Goal: Information Seeking & Learning: Learn about a topic

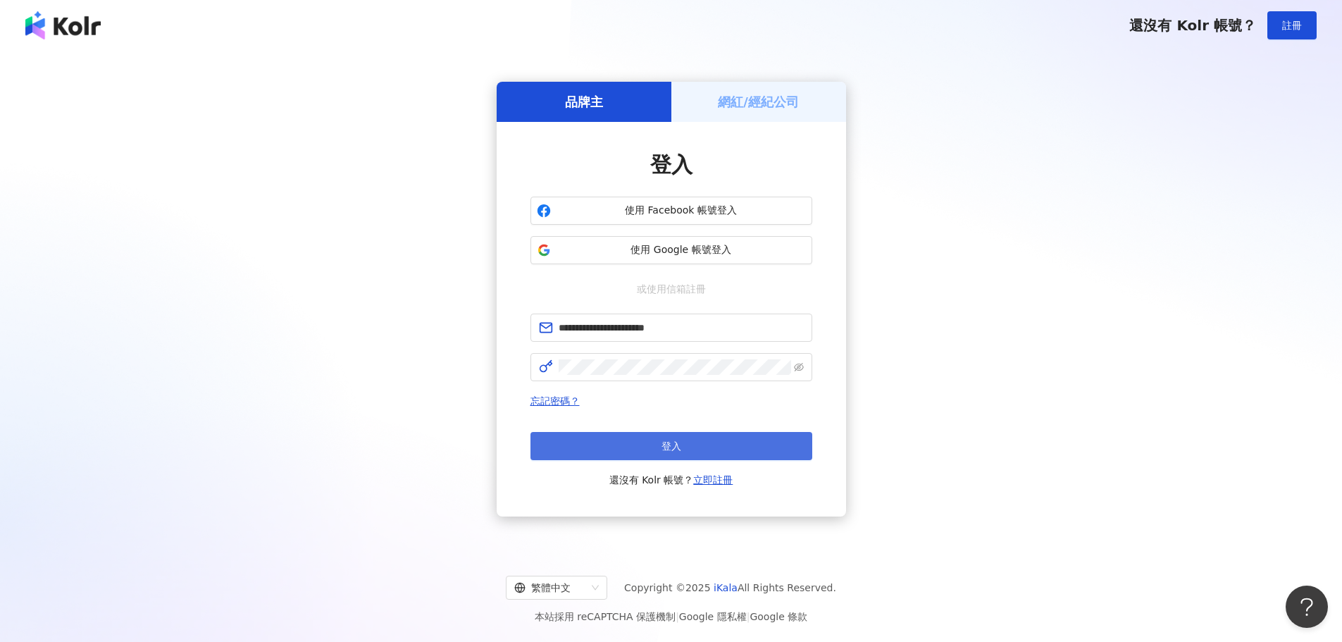
click at [674, 456] on button "登入" at bounding box center [672, 446] width 282 height 28
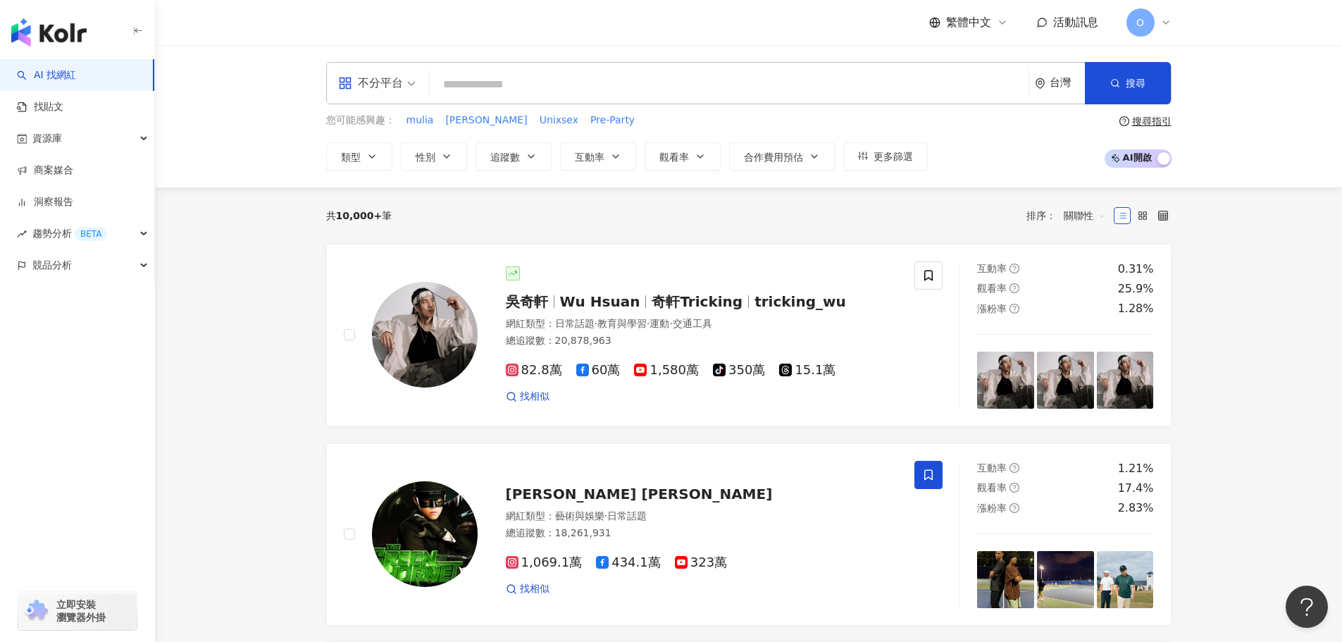
click at [491, 81] on input "search" at bounding box center [729, 84] width 588 height 27
paste input "**********"
type input "**********"
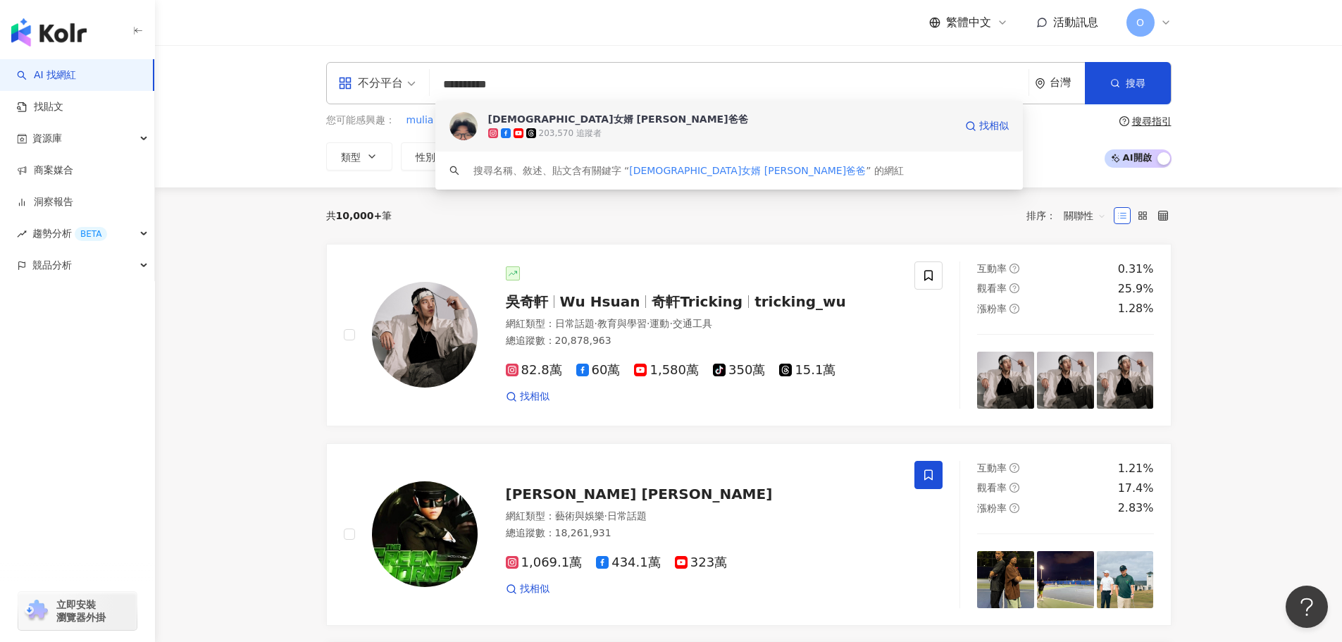
click at [508, 115] on div "[DEMOGRAPHIC_DATA]女婿 [PERSON_NAME]爸爸" at bounding box center [618, 119] width 260 height 14
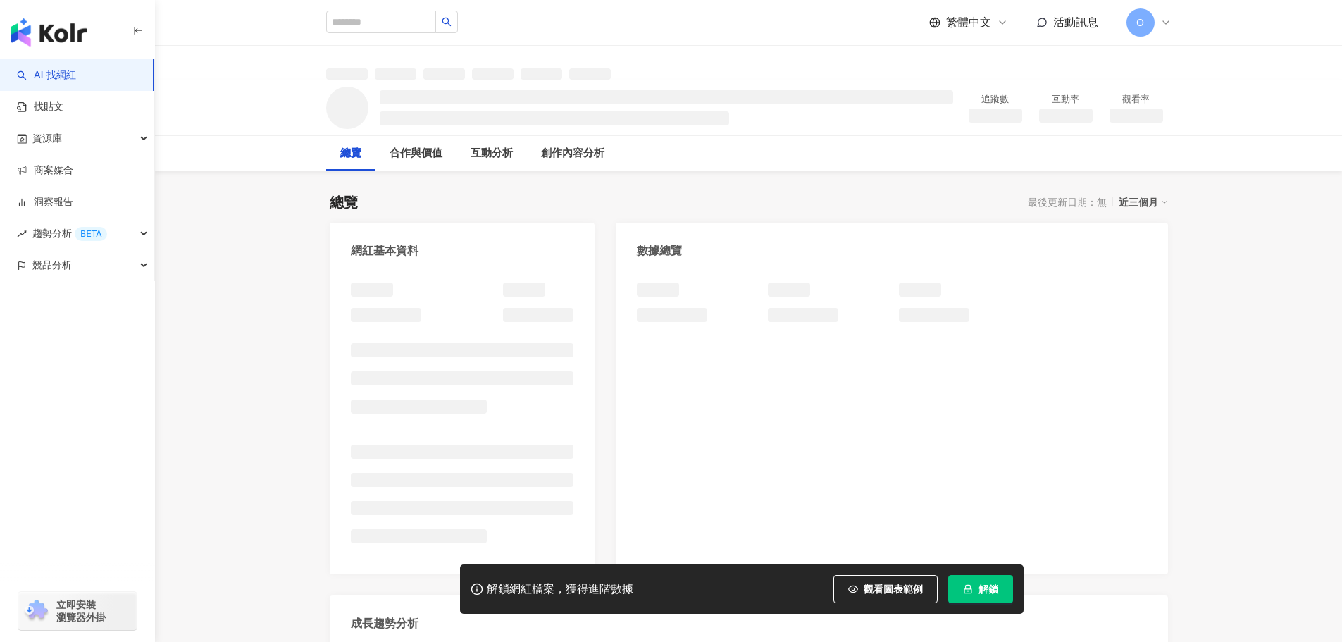
click at [979, 595] on span "解鎖" at bounding box center [989, 588] width 20 height 11
click at [979, 594] on span "解鎖" at bounding box center [989, 588] width 20 height 11
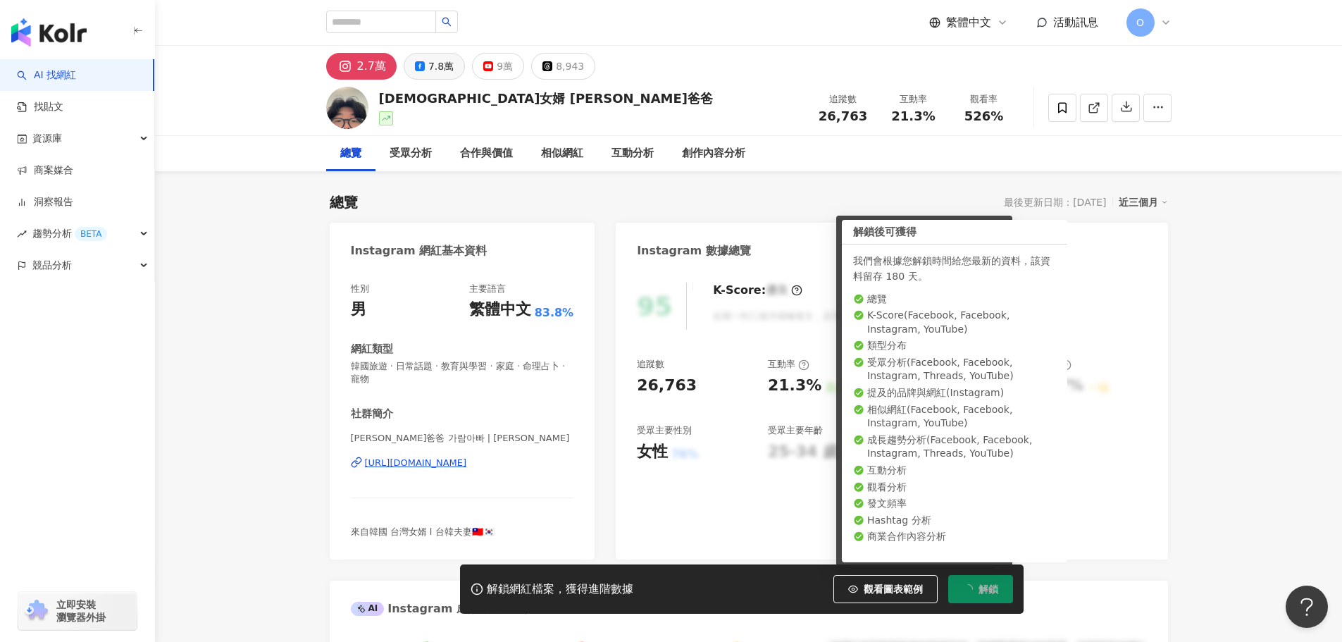
click at [440, 68] on div "7.8萬" at bounding box center [440, 66] width 25 height 20
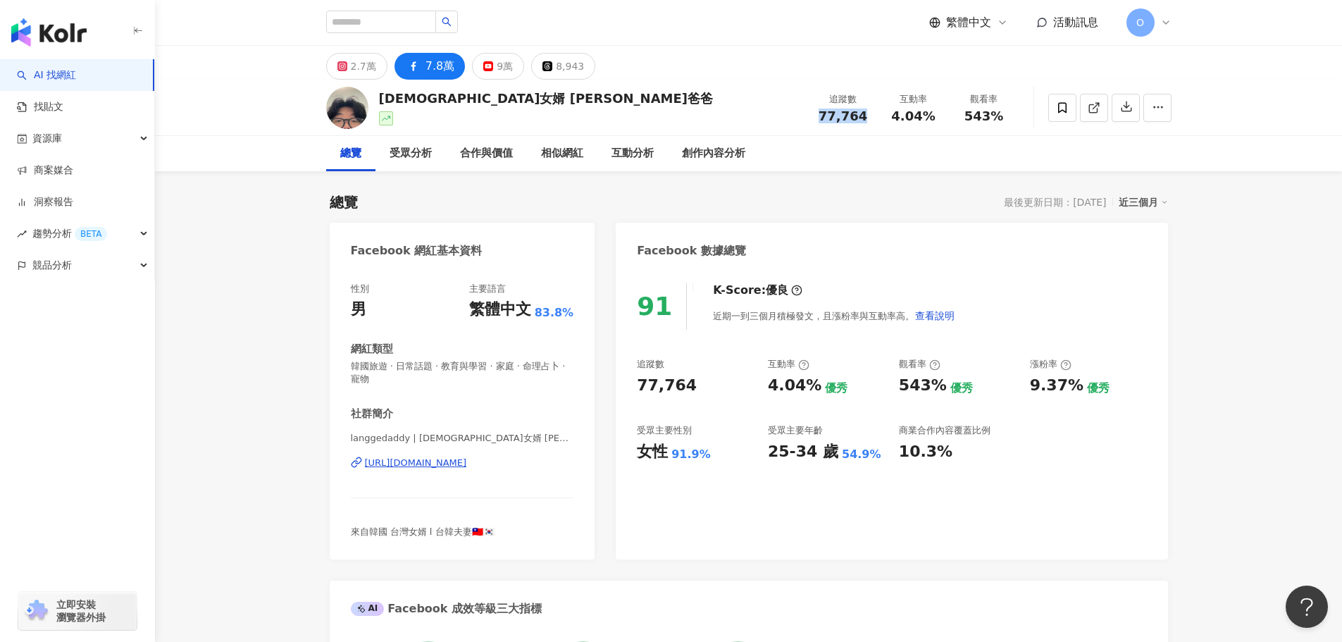
drag, startPoint x: 823, startPoint y: 120, endPoint x: 867, endPoint y: 120, distance: 44.4
click at [867, 120] on div "77,764" at bounding box center [844, 116] width 54 height 14
copy span "77,764"
drag, startPoint x: 887, startPoint y: 119, endPoint x: 936, endPoint y: 122, distance: 49.4
click at [936, 122] on div "4.04%" at bounding box center [914, 116] width 54 height 14
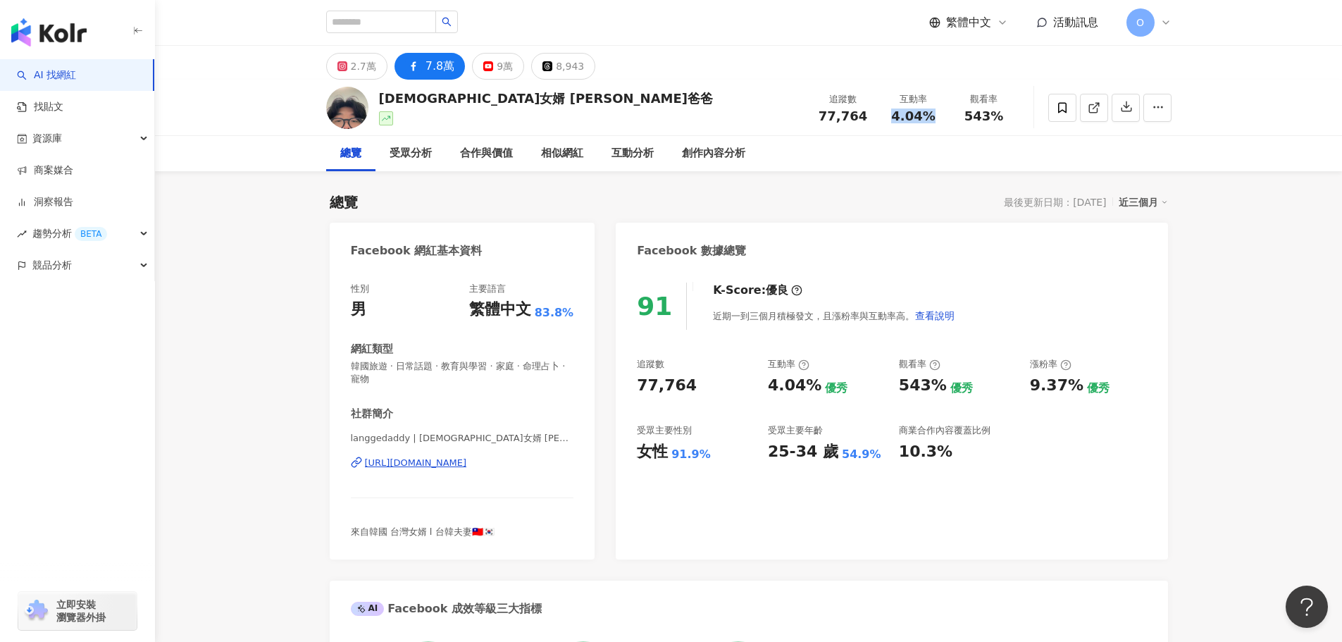
copy span "4.04%"
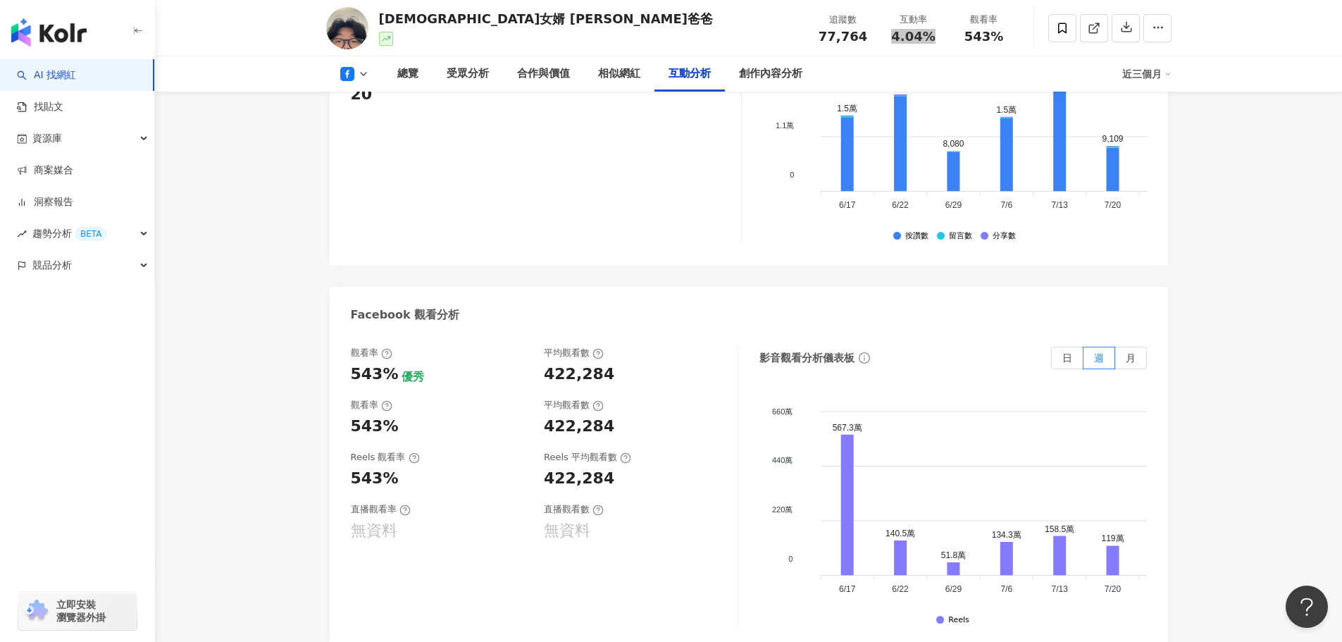
scroll to position [2537, 0]
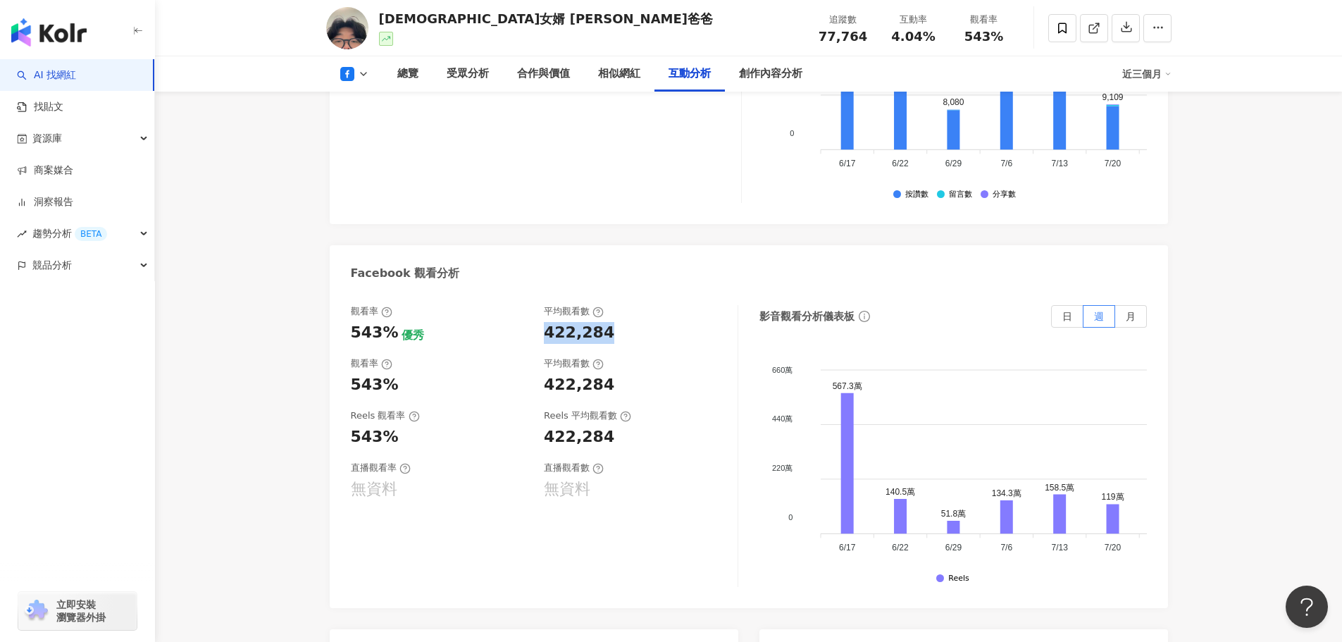
drag, startPoint x: 544, startPoint y: 302, endPoint x: 603, endPoint y: 301, distance: 59.2
click at [603, 322] on div "422,284" at bounding box center [579, 333] width 70 height 22
copy div "422,284"
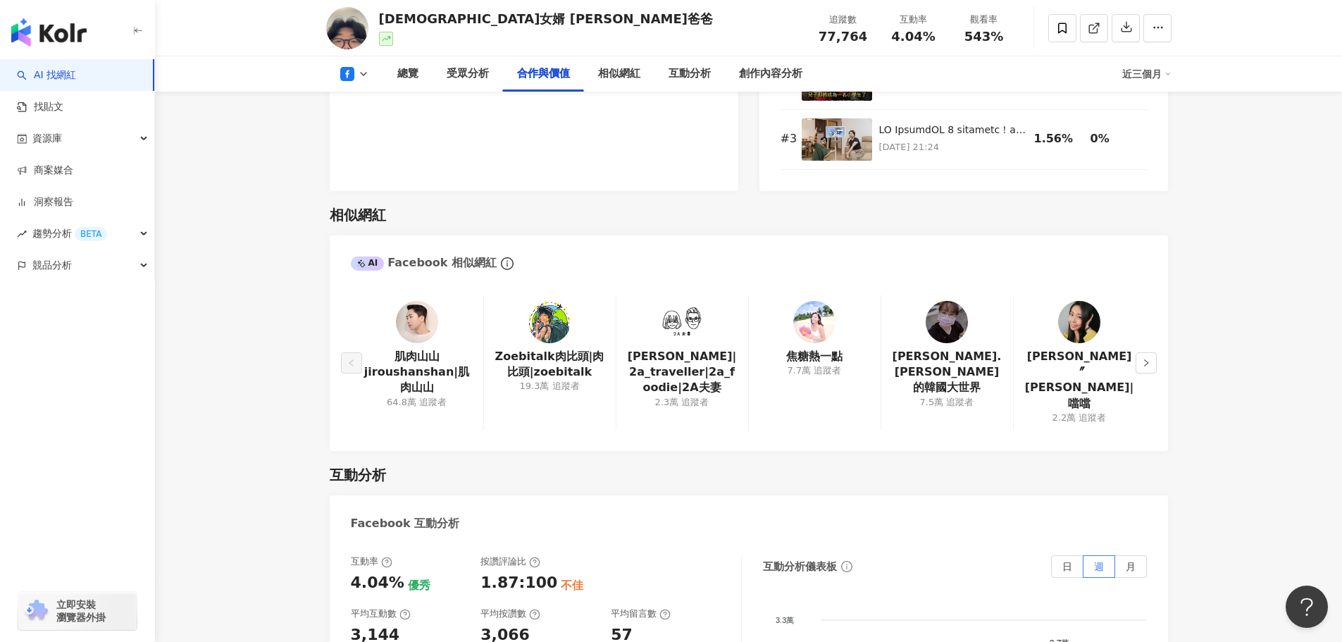
scroll to position [2114, 0]
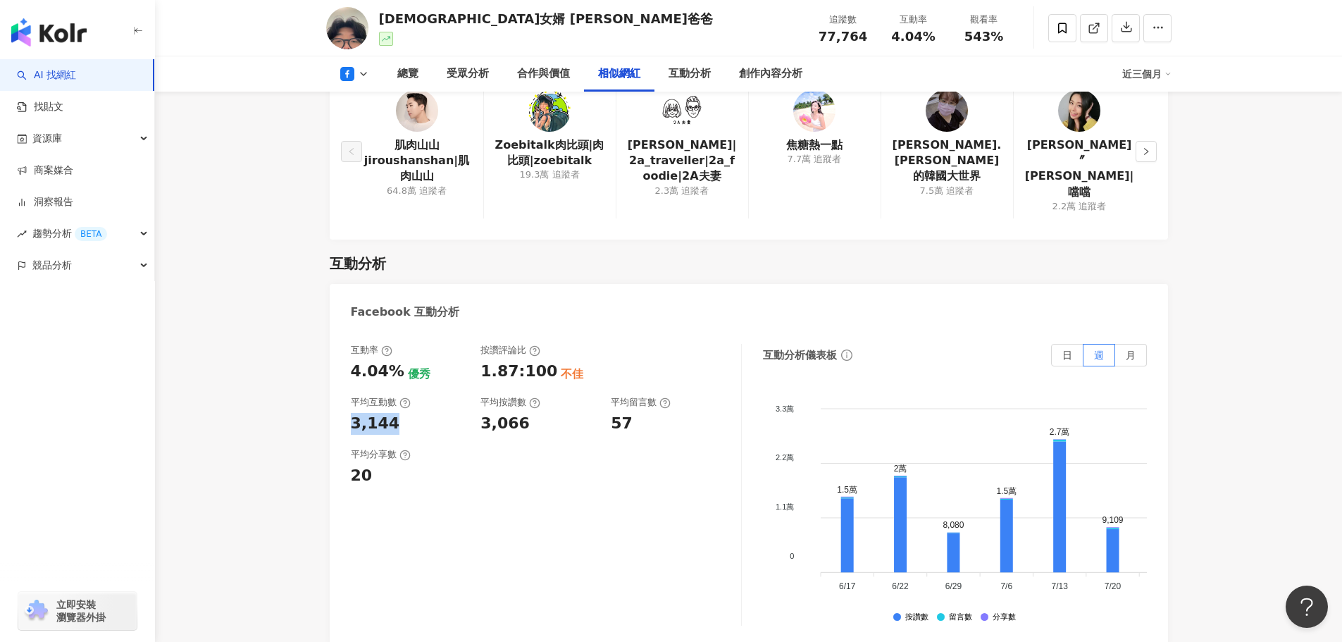
drag, startPoint x: 411, startPoint y: 385, endPoint x: 351, endPoint y: 387, distance: 59.9
click at [351, 413] on div "3,144" at bounding box center [409, 424] width 116 height 22
copy div "3,144"
drag, startPoint x: 497, startPoint y: 23, endPoint x: 383, endPoint y: 18, distance: 113.6
click at [383, 18] on div "[DEMOGRAPHIC_DATA]女婿 [PERSON_NAME]爸爸 追蹤數 77,764 互動率 4.04% 觀看率 543%" at bounding box center [749, 28] width 902 height 56
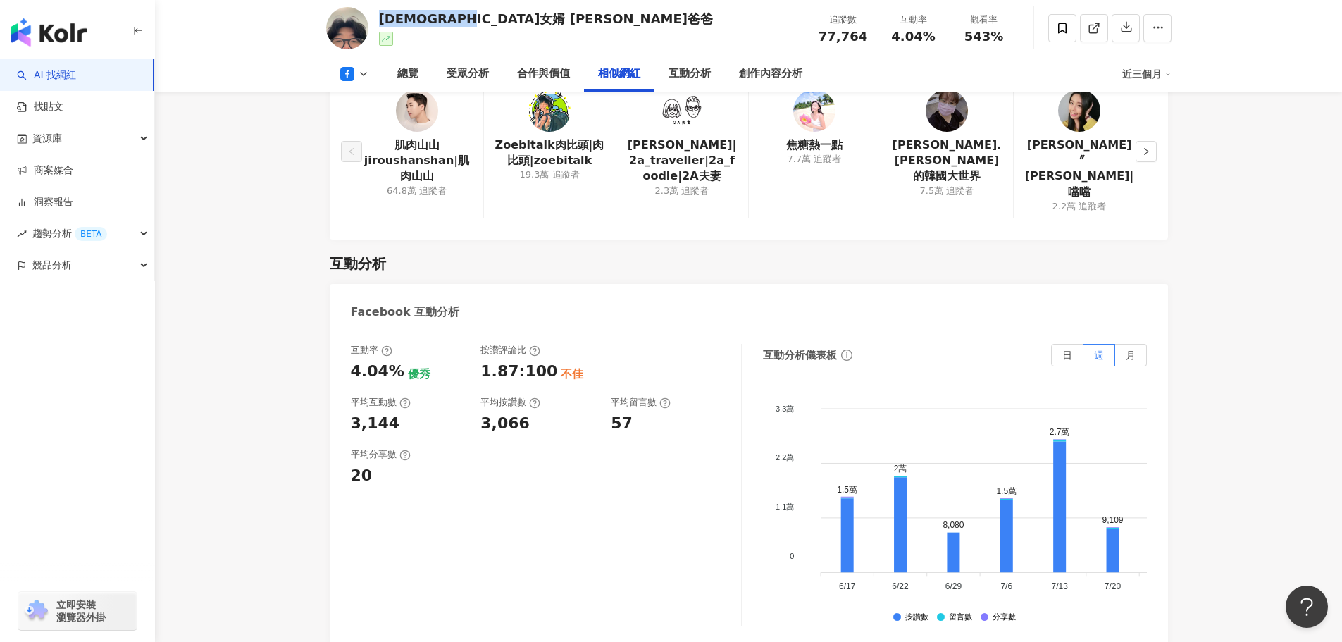
copy div "[DEMOGRAPHIC_DATA]女婿 [PERSON_NAME]爸爸"
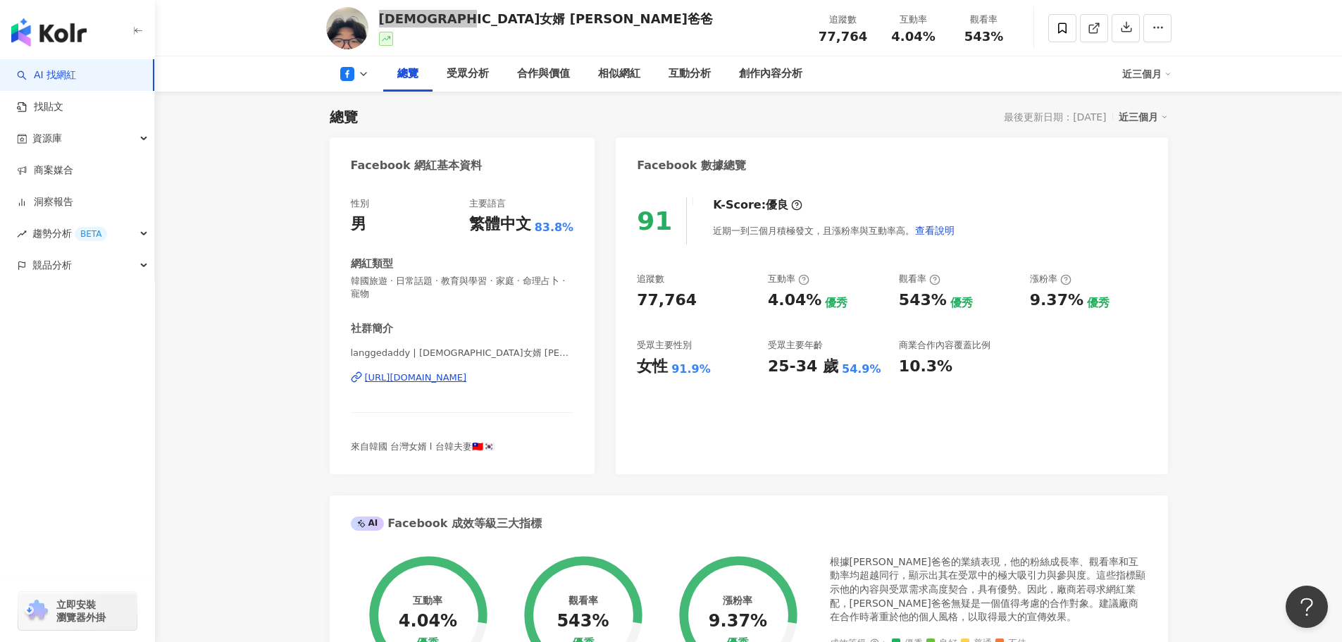
scroll to position [0, 0]
